Goal: Communication & Community: Answer question/provide support

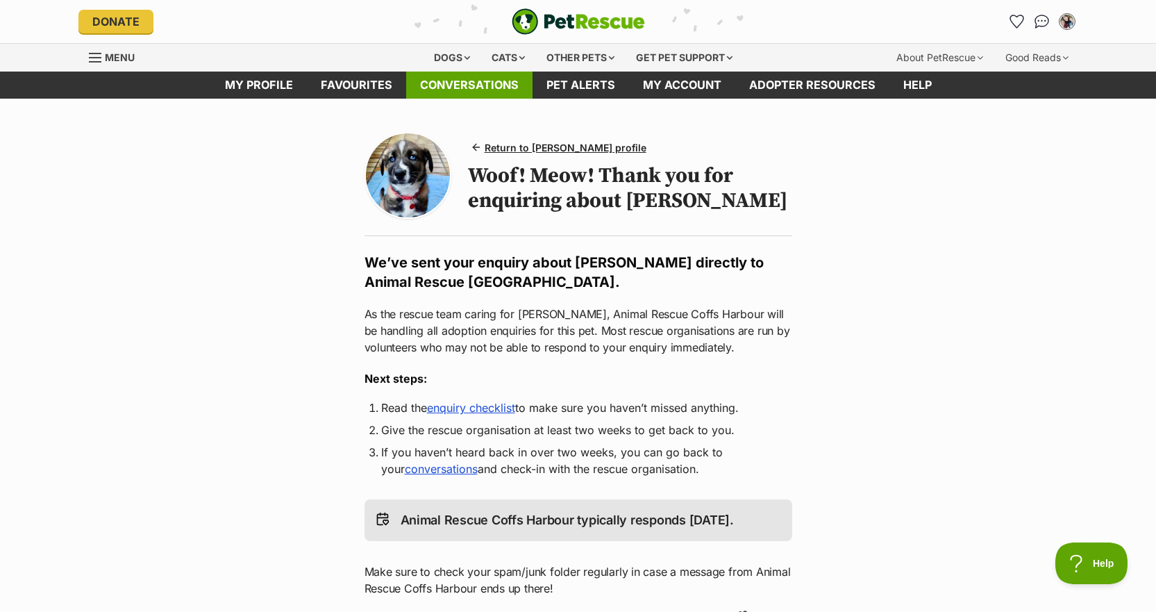
click at [433, 86] on link "Conversations" at bounding box center [469, 85] width 126 height 27
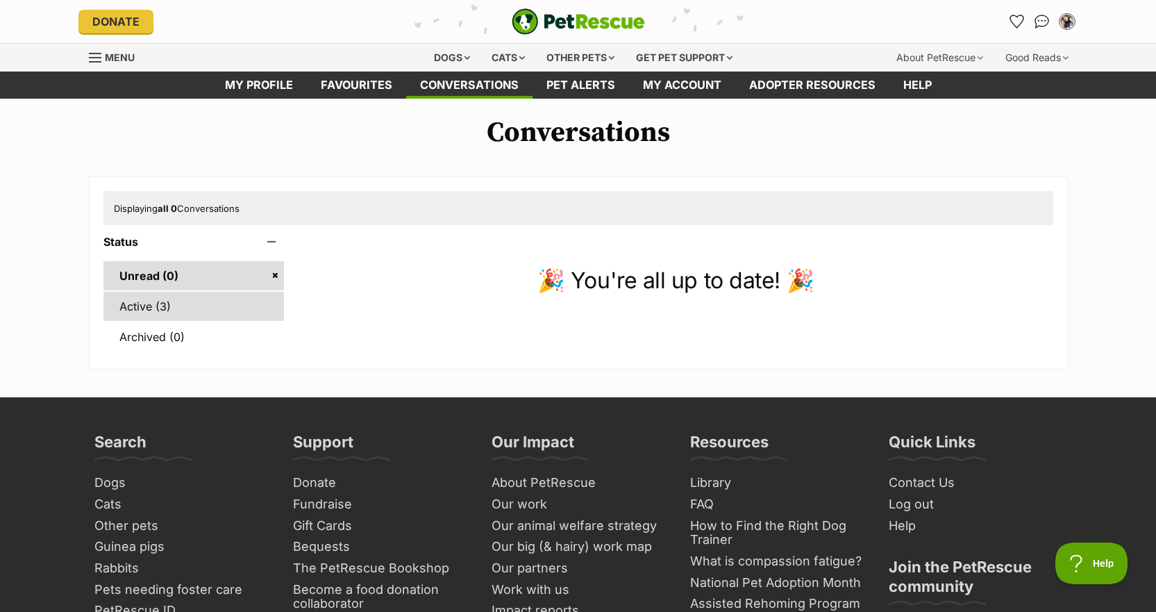
click at [200, 303] on link "Active (3)" at bounding box center [193, 306] width 181 height 29
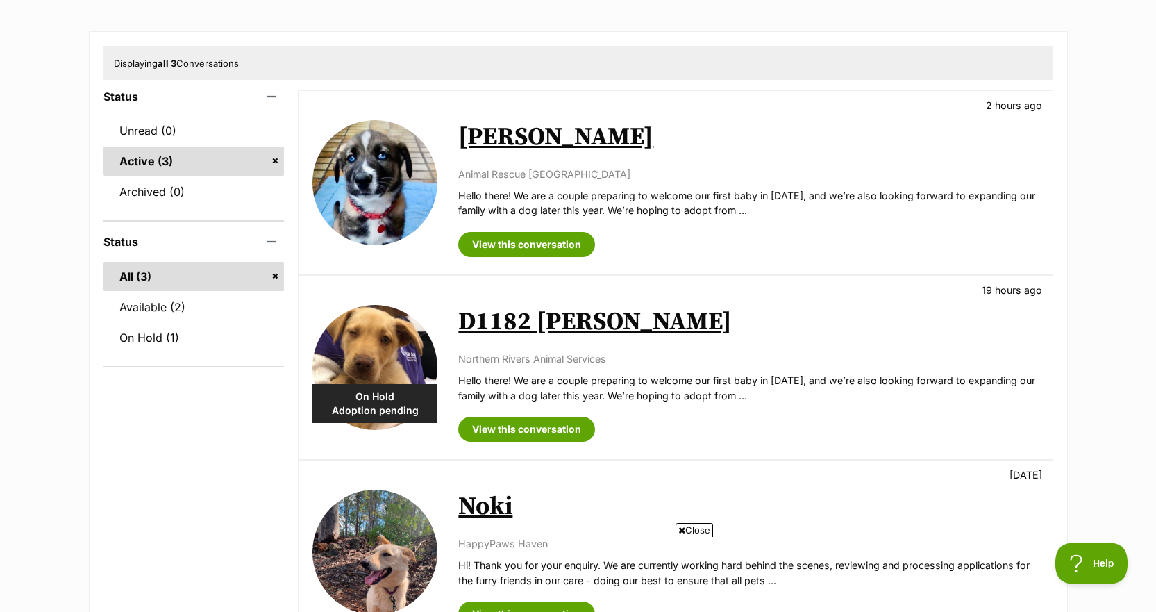
scroll to position [146, 0]
click at [481, 419] on link "View this conversation" at bounding box center [526, 428] width 137 height 25
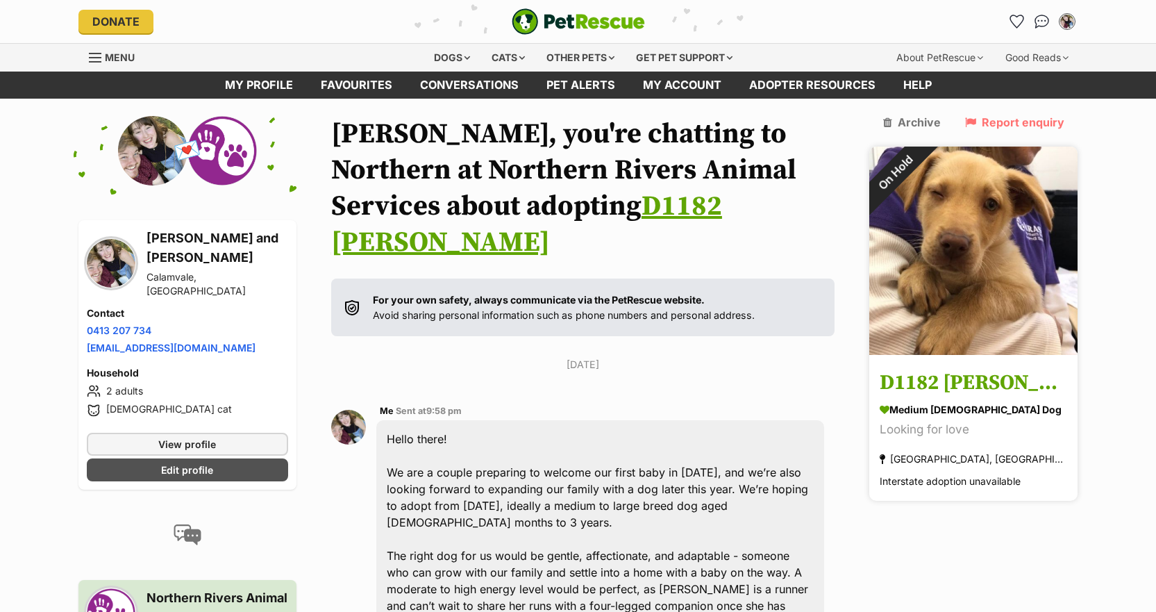
click at [982, 260] on img at bounding box center [973, 251] width 208 height 208
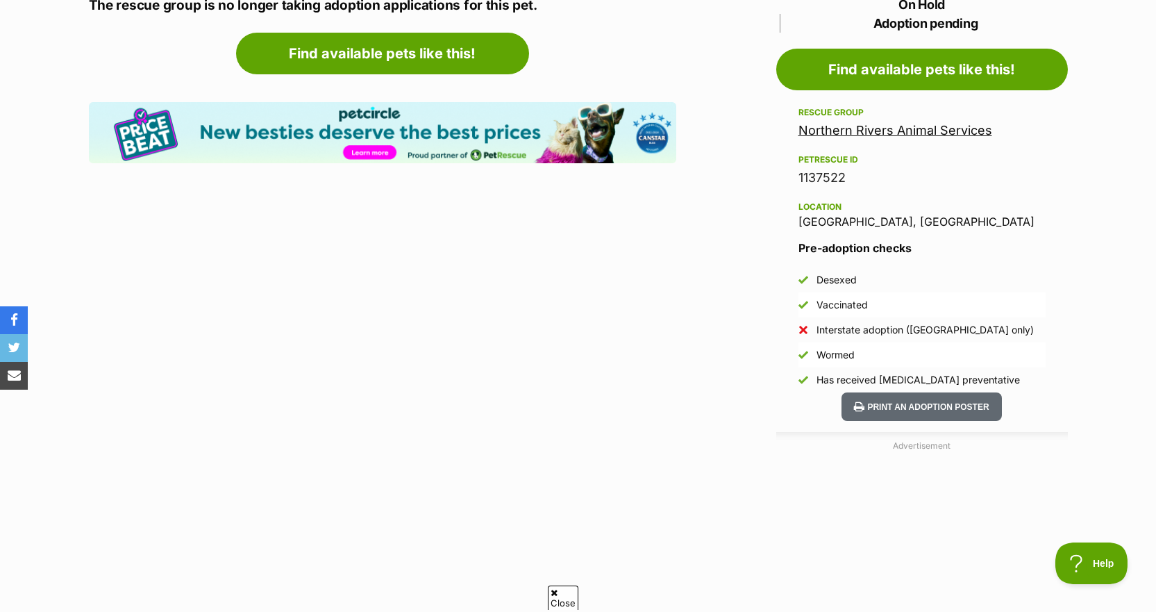
click at [838, 132] on link "Northern Rivers Animal Services" at bounding box center [896, 130] width 194 height 15
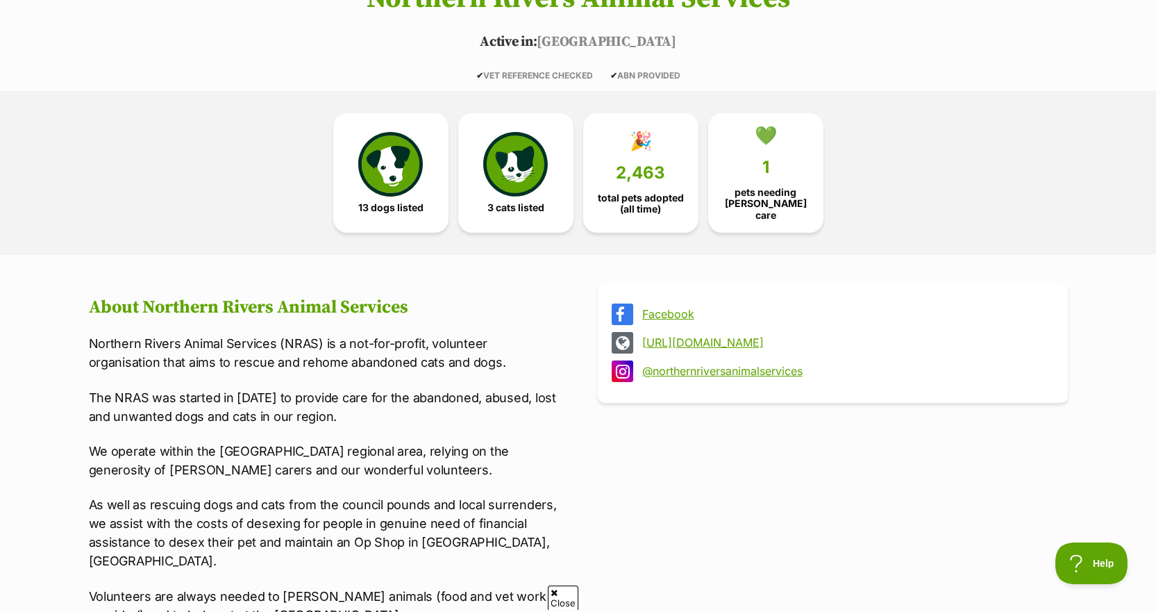
scroll to position [276, 0]
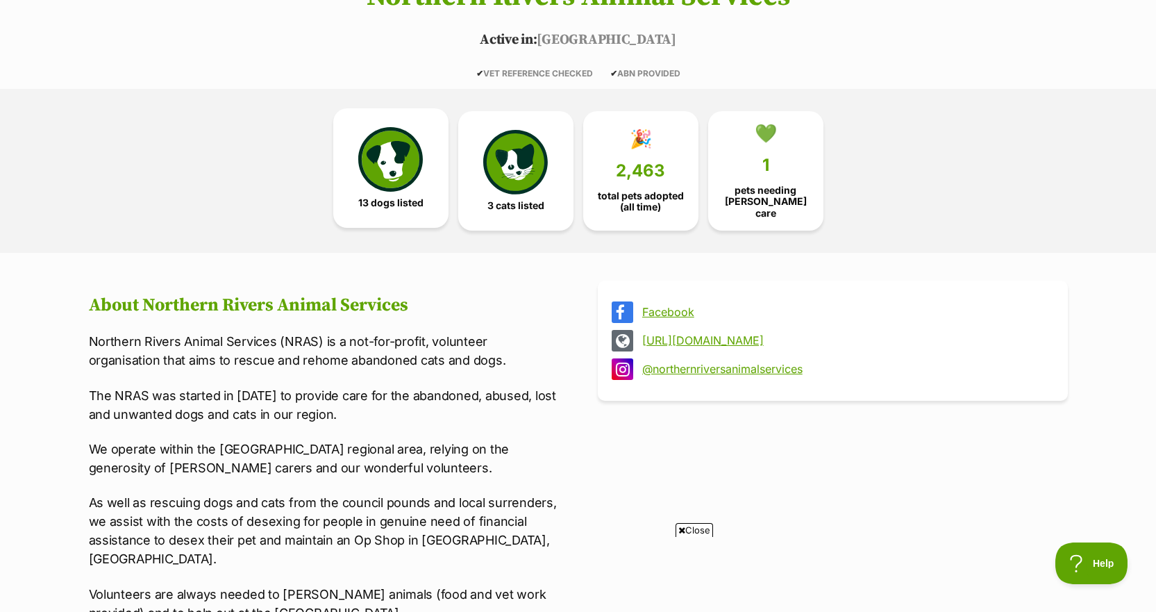
click at [398, 187] on img at bounding box center [390, 159] width 64 height 64
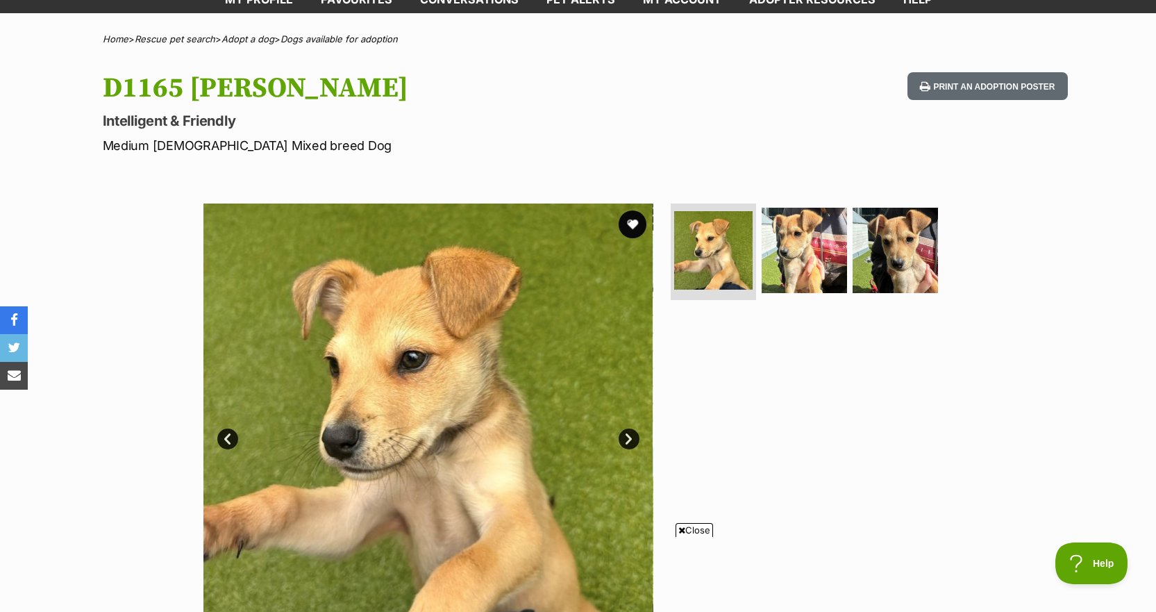
scroll to position [84, 0]
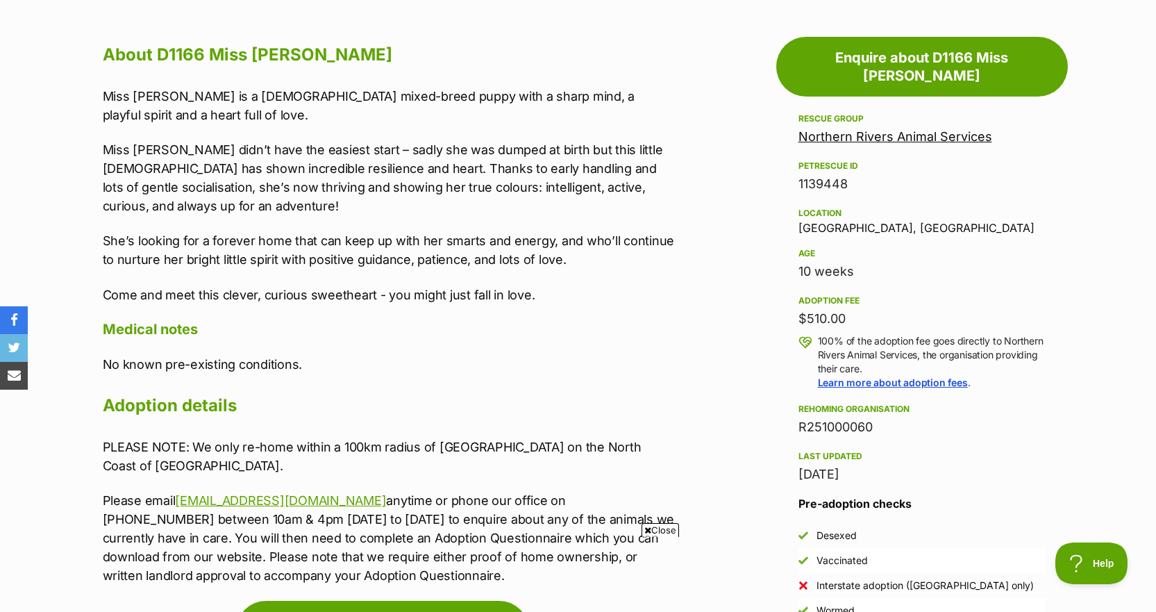
scroll to position [746, 0]
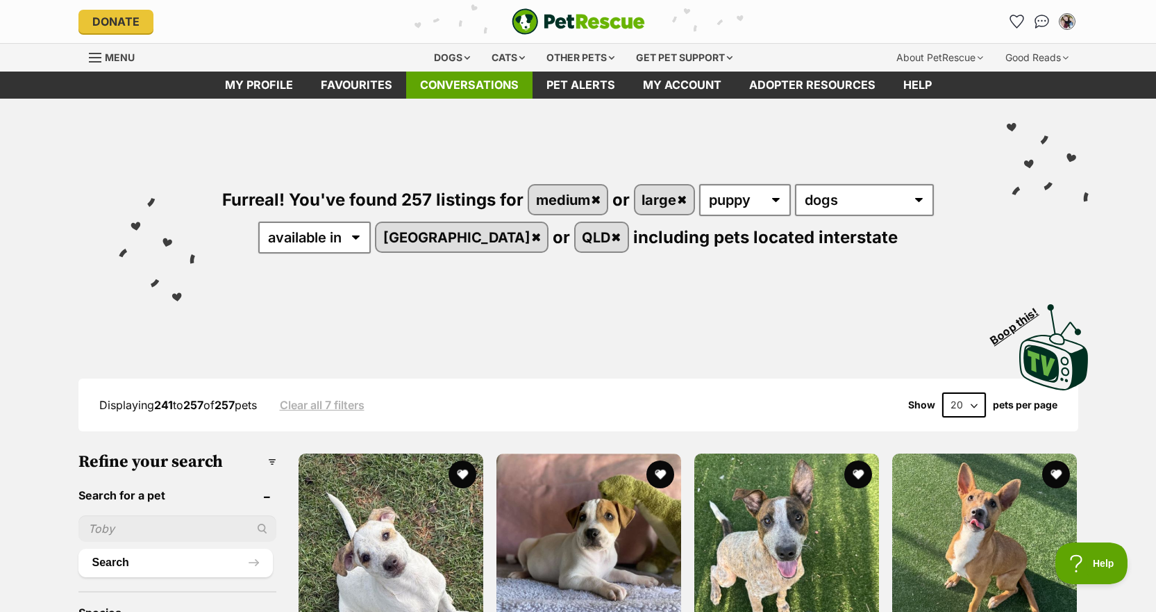
click at [458, 90] on link "Conversations" at bounding box center [469, 85] width 126 height 27
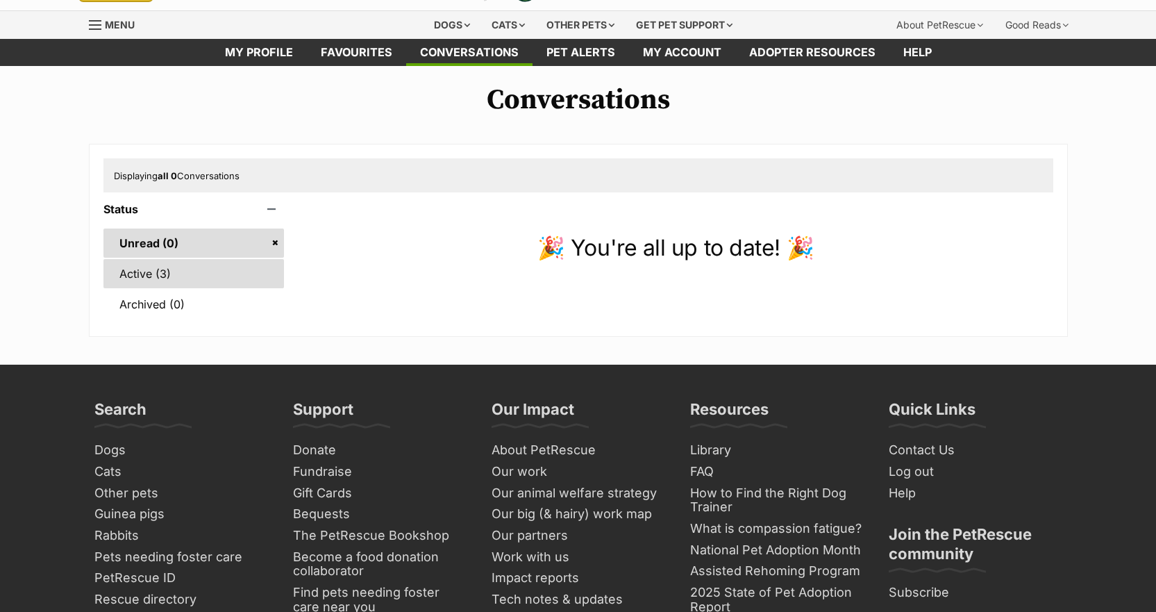
click at [170, 269] on link "Active (3)" at bounding box center [193, 273] width 181 height 29
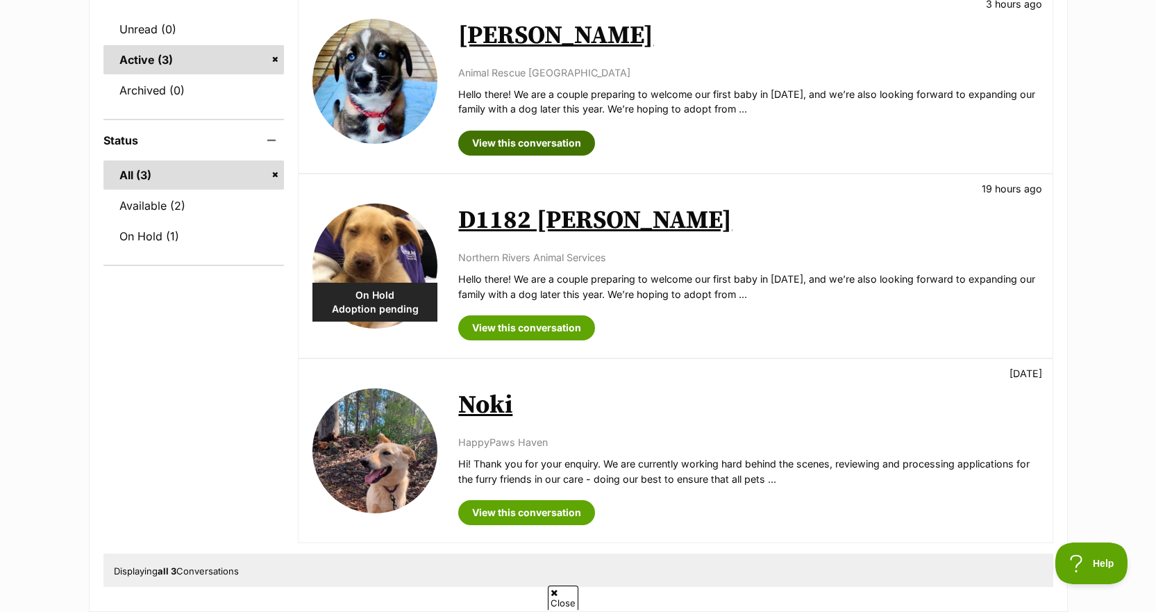
scroll to position [247, 0]
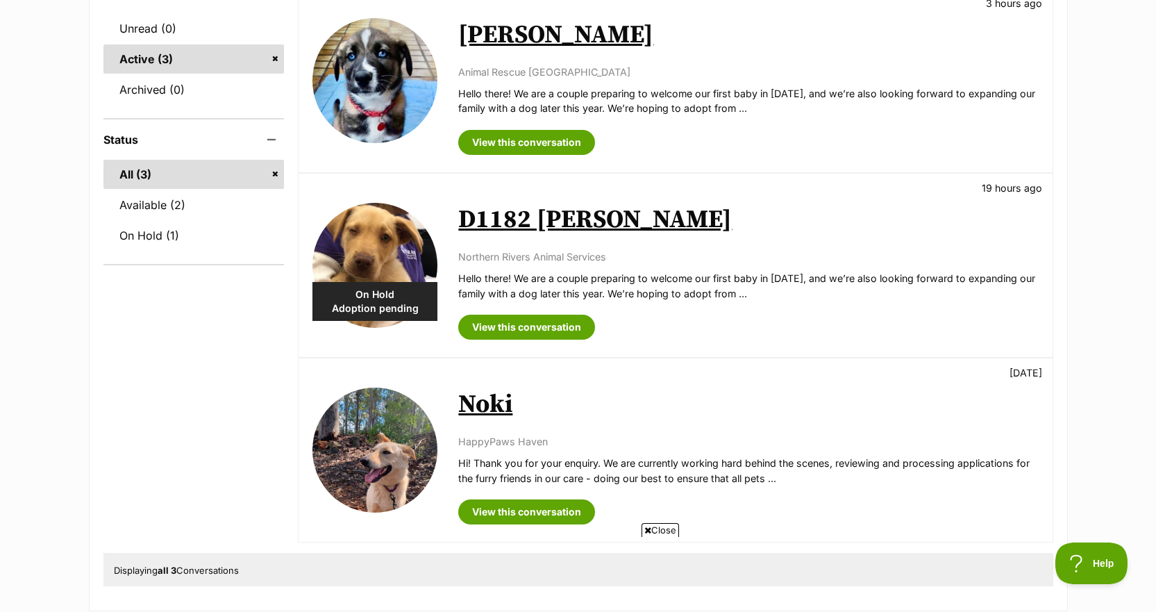
click at [472, 28] on link "[PERSON_NAME]" at bounding box center [555, 34] width 195 height 31
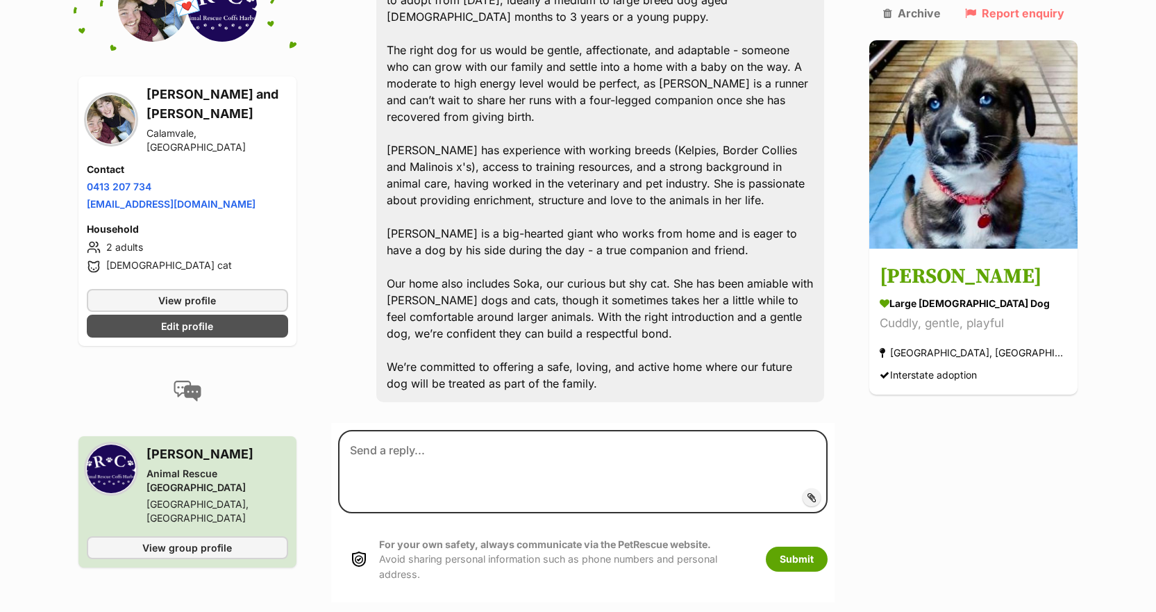
scroll to position [504, 0]
